Goal: Complete application form

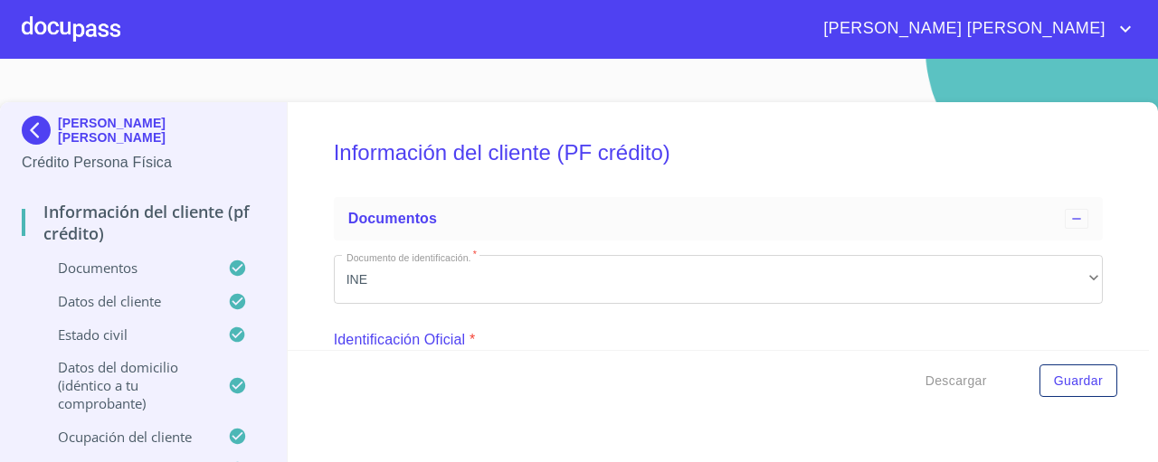
scroll to position [5398, 0]
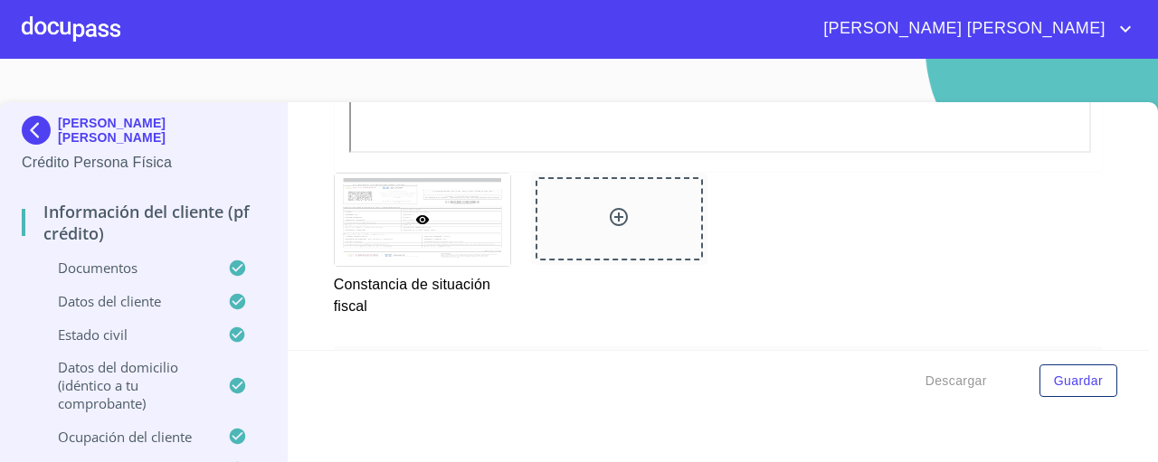
click at [81, 33] on div at bounding box center [71, 29] width 99 height 58
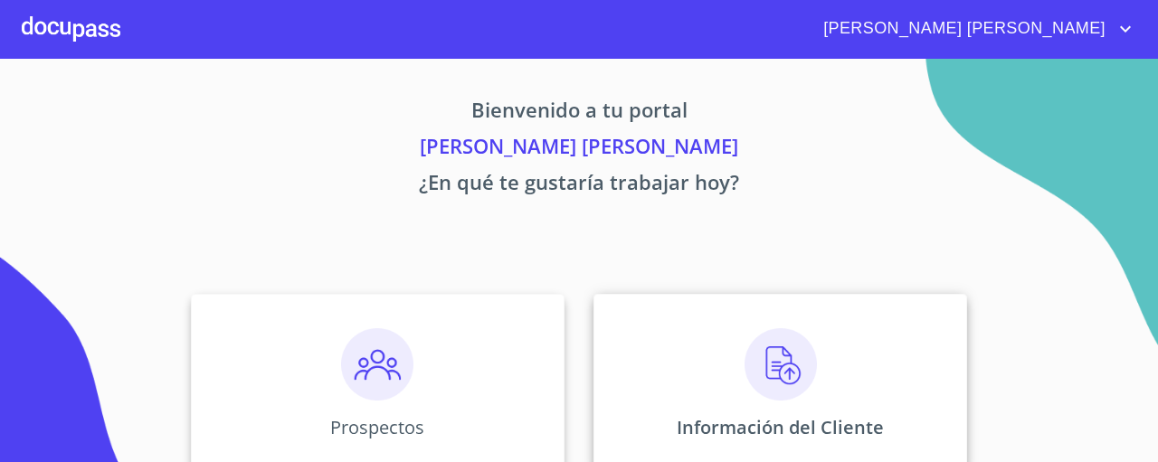
click at [741, 343] on div "Información del Cliente" at bounding box center [781, 384] width 374 height 181
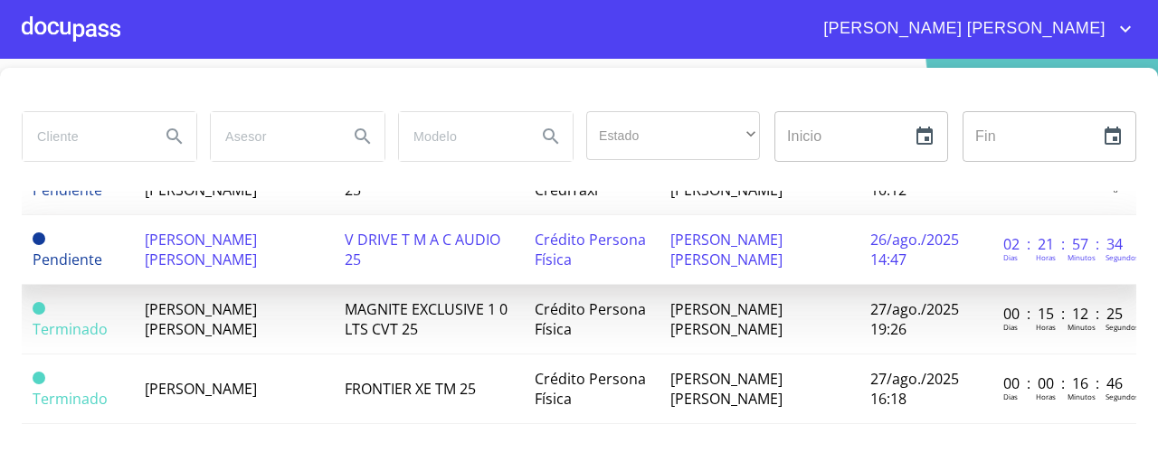
scroll to position [38, 0]
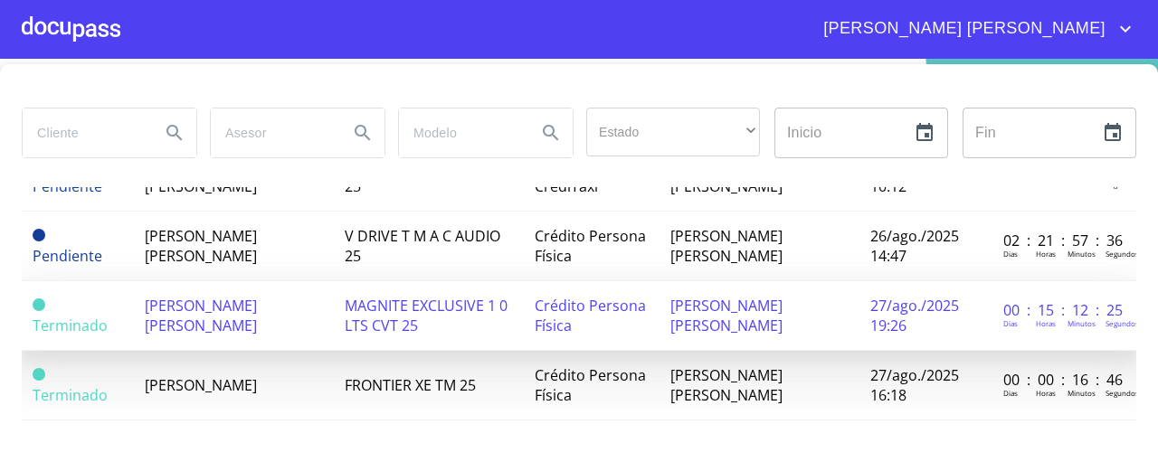
click at [214, 308] on span "[PERSON_NAME] [PERSON_NAME]" at bounding box center [201, 316] width 112 height 40
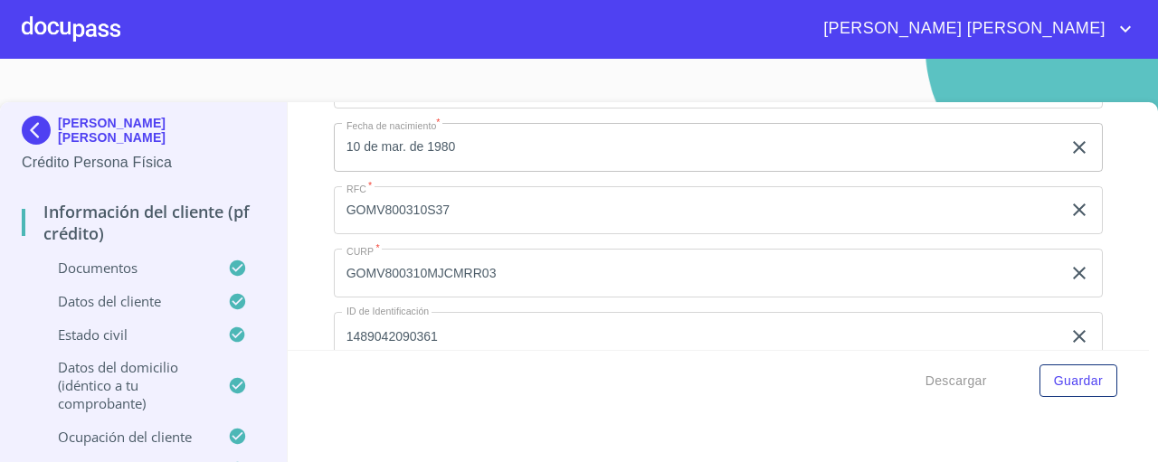
scroll to position [5928, 0]
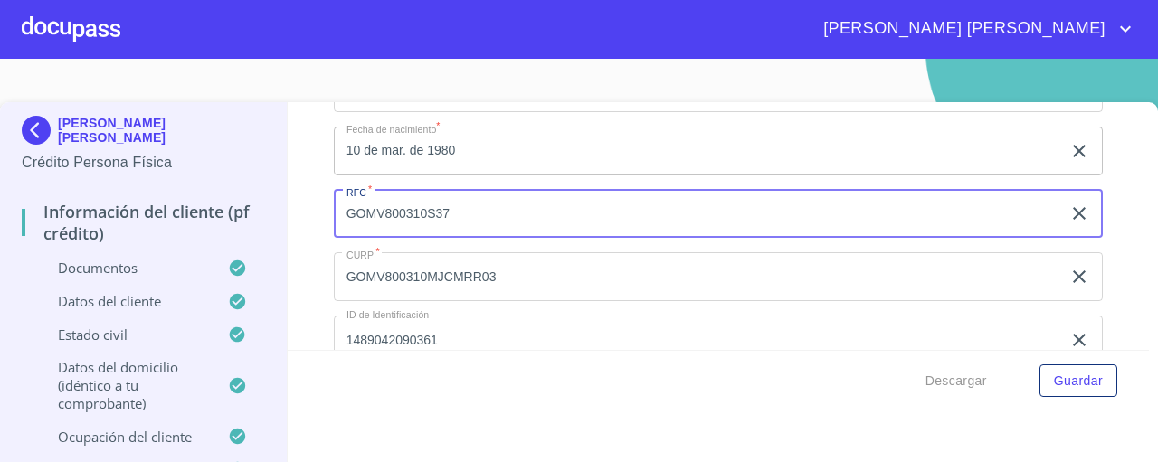
click at [404, 210] on input "GOMV800310S37" at bounding box center [698, 214] width 728 height 49
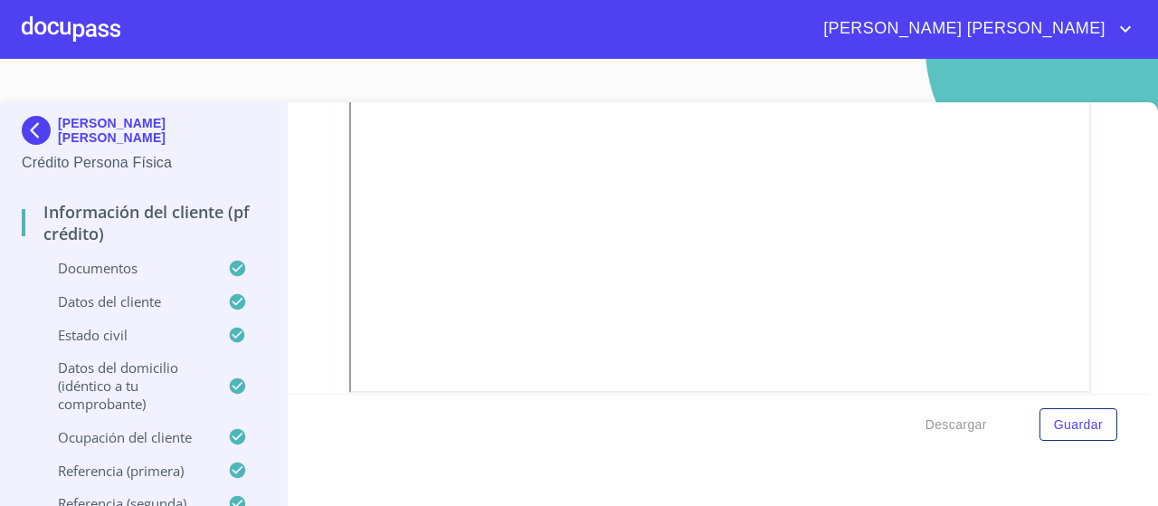
scroll to position [5883, 0]
